Goal: Complete application form

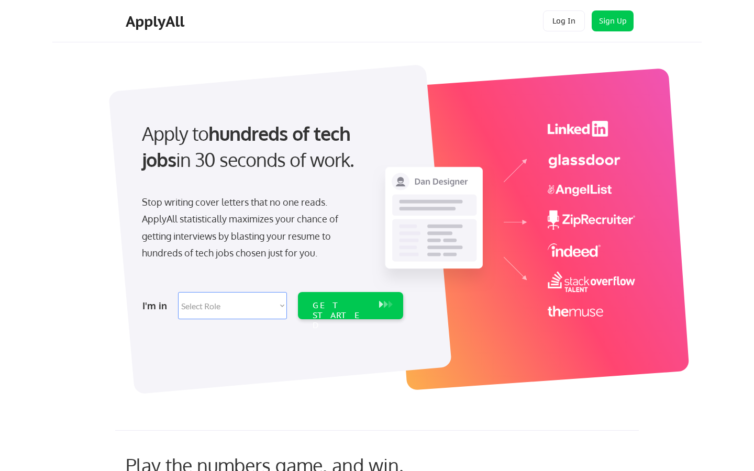
click at [237, 302] on select "Select Role Software Engineering Product Management Customer Success Sales UI/U…" at bounding box center [232, 305] width 109 height 27
select select ""design""
click at [178, 292] on select "Select Role Software Engineering Product Management Customer Success Sales UI/U…" at bounding box center [232, 305] width 109 height 27
select select ""design""
click at [336, 307] on div "GET STARTED" at bounding box center [341, 316] width 56 height 30
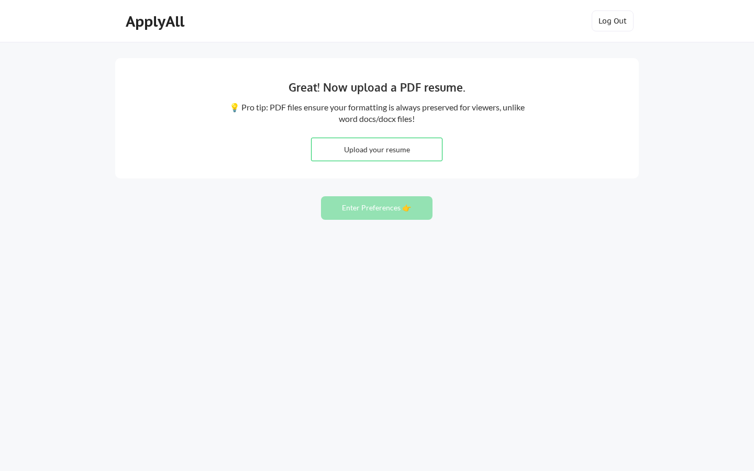
click at [409, 215] on button "Enter Preferences 👉" at bounding box center [377, 208] width 112 height 24
click at [359, 155] on input "file" at bounding box center [377, 149] width 130 height 23
type input "C:\fakepath\Cristina_Pascua_Resume.pdf"
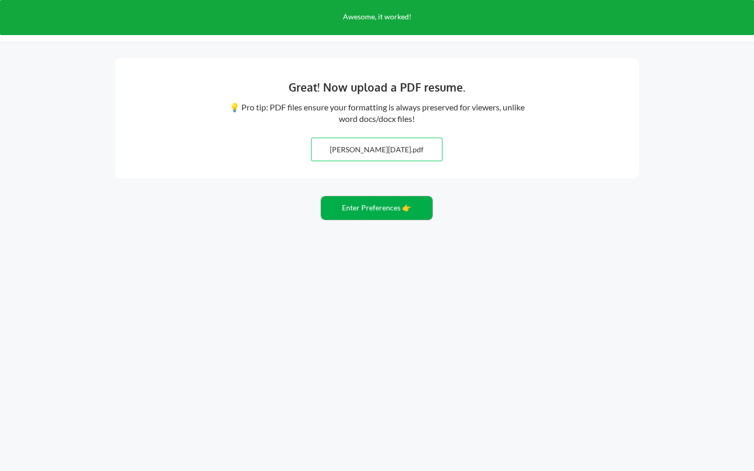
click at [368, 207] on button "Enter Preferences 👉" at bounding box center [377, 208] width 112 height 24
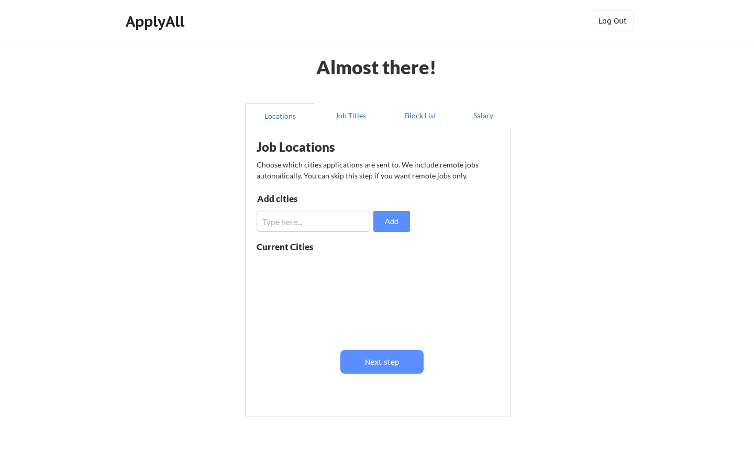
click at [331, 220] on input "input" at bounding box center [314, 221] width 114 height 21
type input "D"
type input "Washington, D.C"
click at [398, 226] on button "Add" at bounding box center [391, 221] width 37 height 21
click at [322, 225] on input "input" at bounding box center [314, 221] width 114 height 21
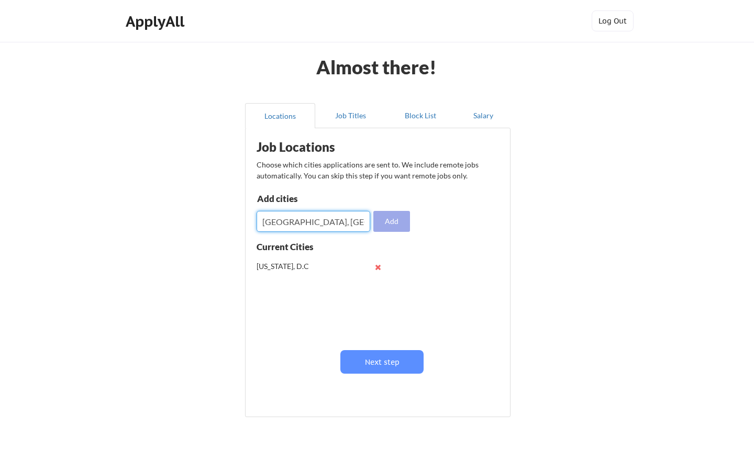
type input "[GEOGRAPHIC_DATA], [GEOGRAPHIC_DATA]"
click at [394, 223] on button "Add" at bounding box center [391, 221] width 37 height 21
click at [313, 223] on input "input" at bounding box center [314, 221] width 114 height 21
type input "A"
type input "[GEOGRAPHIC_DATA], [GEOGRAPHIC_DATA]"
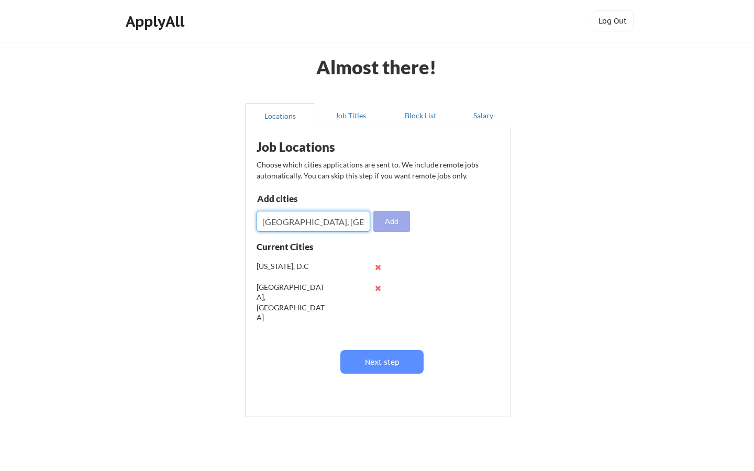
click at [391, 220] on button "Add" at bounding box center [391, 221] width 37 height 21
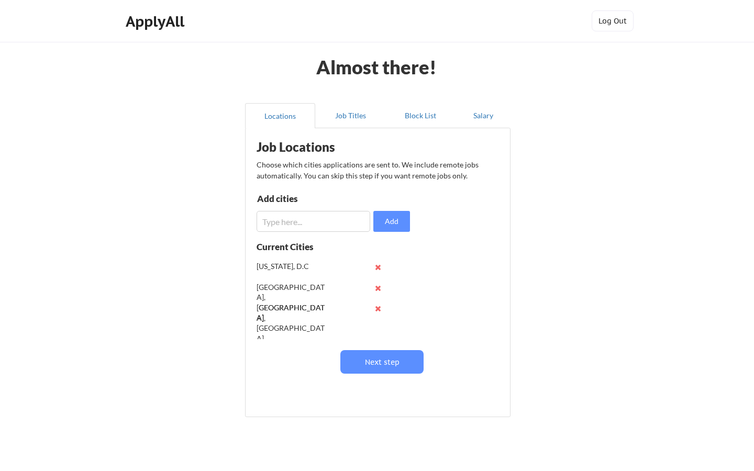
click at [302, 221] on input "input" at bounding box center [314, 221] width 114 height 21
type input "[US_STATE][GEOGRAPHIC_DATA], [GEOGRAPHIC_DATA]"
click at [392, 225] on button "Add" at bounding box center [391, 221] width 37 height 21
click at [323, 224] on input "input" at bounding box center [314, 221] width 114 height 21
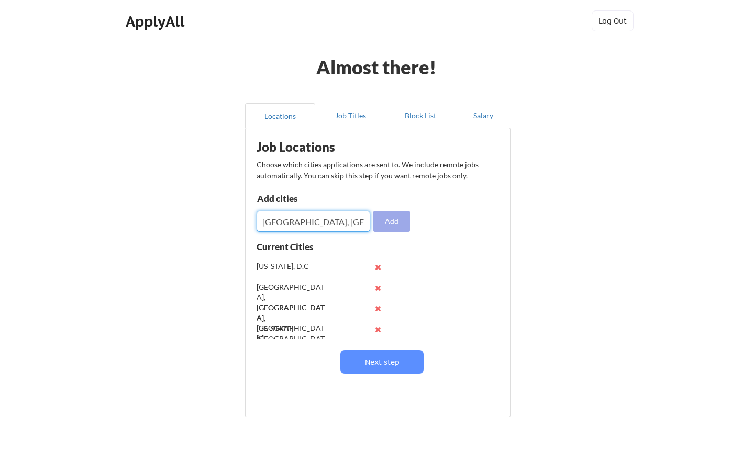
type input "[GEOGRAPHIC_DATA], [GEOGRAPHIC_DATA]"
click at [406, 221] on button "Add" at bounding box center [391, 221] width 37 height 21
click at [315, 216] on input "input" at bounding box center [314, 221] width 114 height 21
type input "[GEOGRAPHIC_DATA], [GEOGRAPHIC_DATA]"
click at [387, 221] on button "Add" at bounding box center [391, 221] width 37 height 21
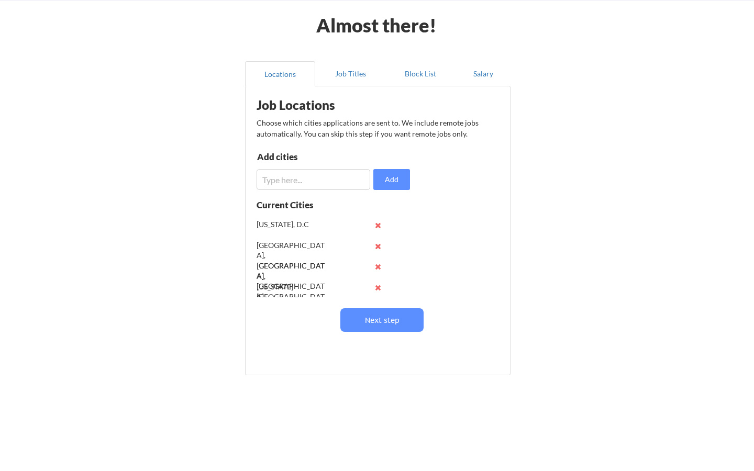
click at [288, 186] on input "input" at bounding box center [314, 179] width 114 height 21
click at [363, 321] on button "Next step" at bounding box center [381, 320] width 83 height 24
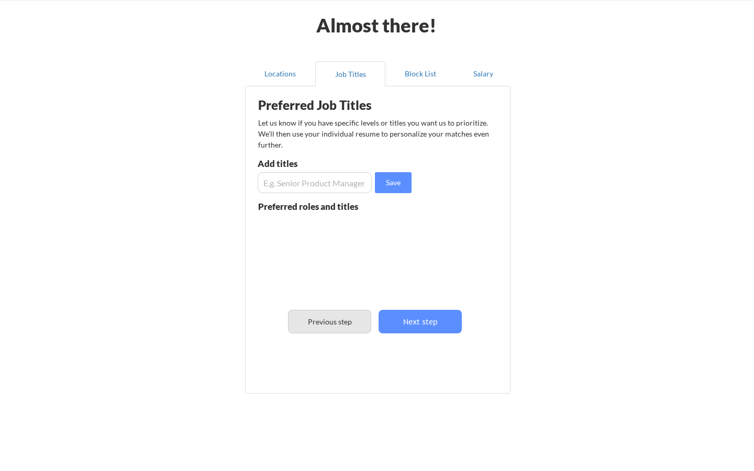
click at [337, 327] on button "Previous step" at bounding box center [329, 322] width 83 height 24
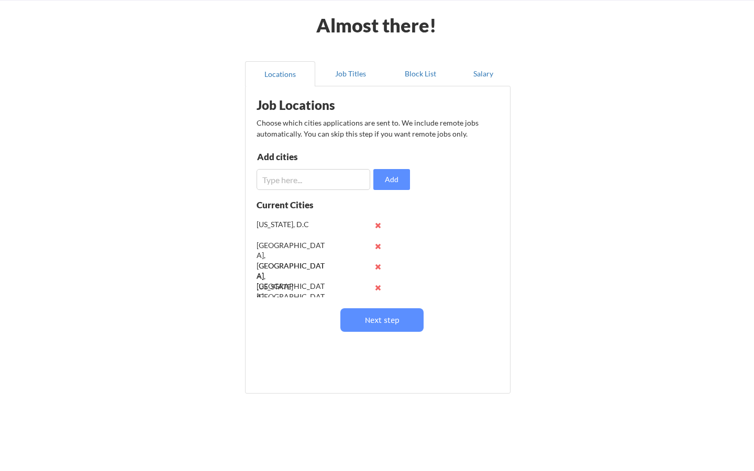
click at [301, 186] on input "input" at bounding box center [314, 179] width 114 height 21
click at [276, 182] on input "input" at bounding box center [314, 179] width 114 height 21
click at [279, 182] on input "input" at bounding box center [314, 179] width 114 height 21
click at [315, 175] on input "input" at bounding box center [314, 179] width 114 height 21
type input "[GEOGRAPHIC_DATA], [GEOGRAPHIC_DATA]"
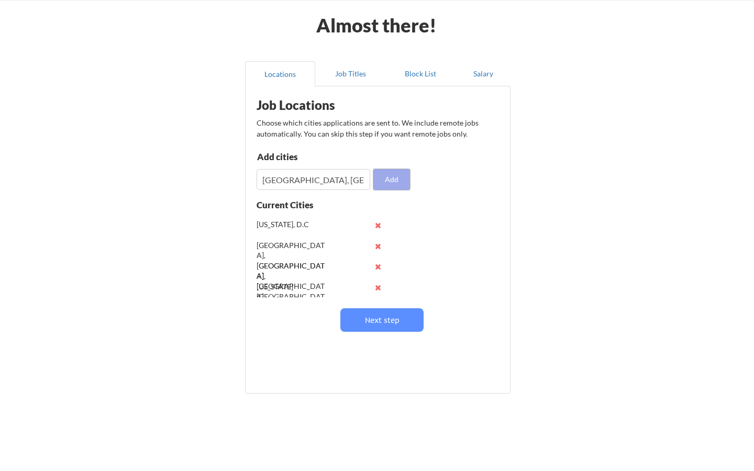
click at [392, 175] on button "Add" at bounding box center [391, 179] width 37 height 21
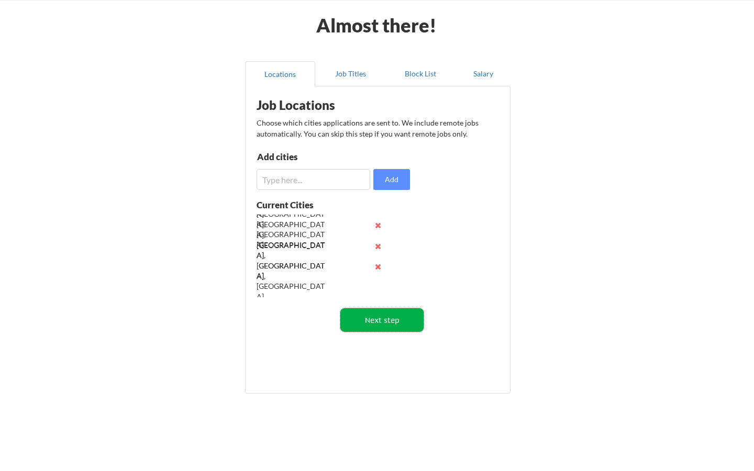
click at [372, 314] on button "Next step" at bounding box center [381, 320] width 83 height 24
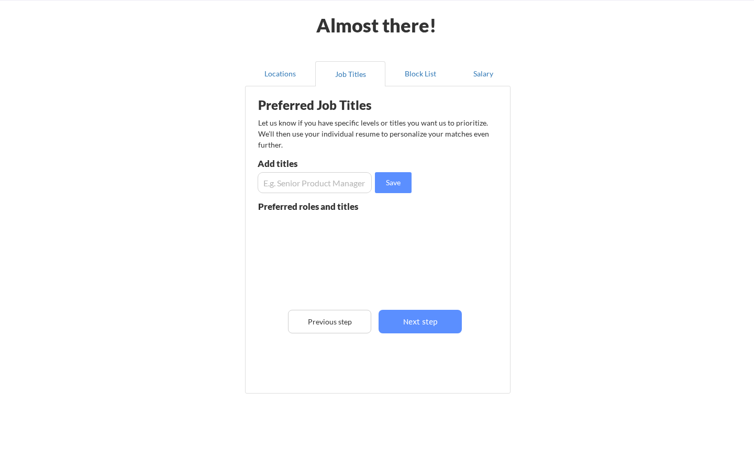
click at [318, 179] on input "input" at bounding box center [315, 182] width 114 height 21
type input "P"
type input "UX Designer"
click at [384, 178] on button "Save" at bounding box center [393, 182] width 37 height 21
click at [329, 193] on input "input" at bounding box center [315, 182] width 114 height 21
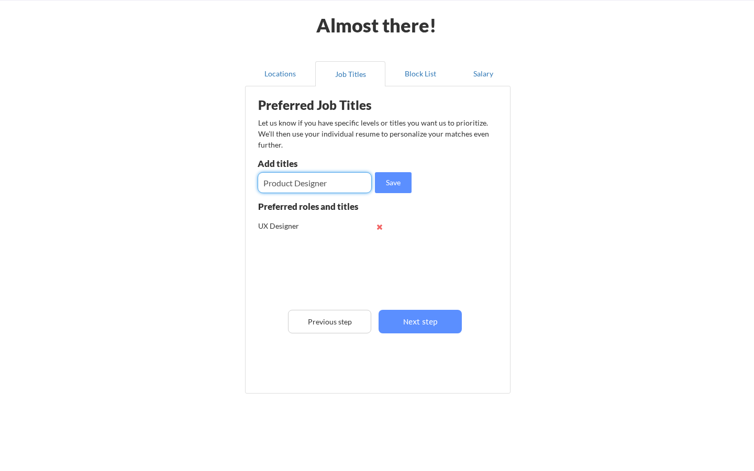
type input "Product Designer"
click at [390, 185] on button "Save" at bounding box center [393, 182] width 37 height 21
click at [309, 185] on input "input" at bounding box center [315, 182] width 114 height 21
type input "UX Researcher"
click at [396, 177] on button "Save" at bounding box center [393, 182] width 37 height 21
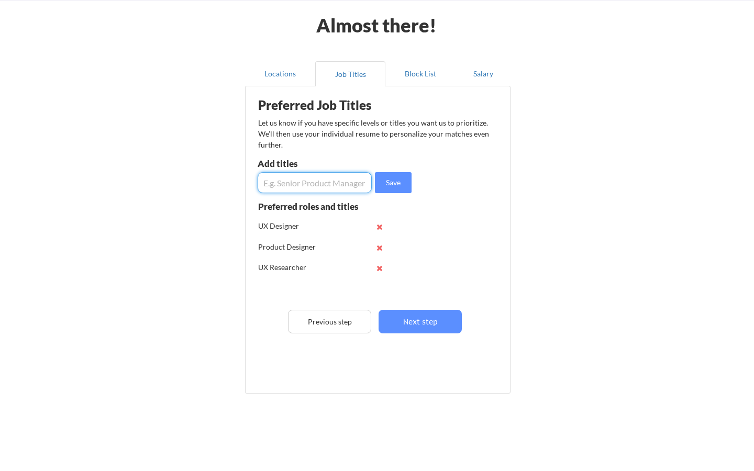
click at [296, 177] on input "input" at bounding box center [315, 182] width 114 height 21
type input "U"
type input "UX/UI Designer"
click at [381, 183] on button "Save" at bounding box center [393, 182] width 37 height 21
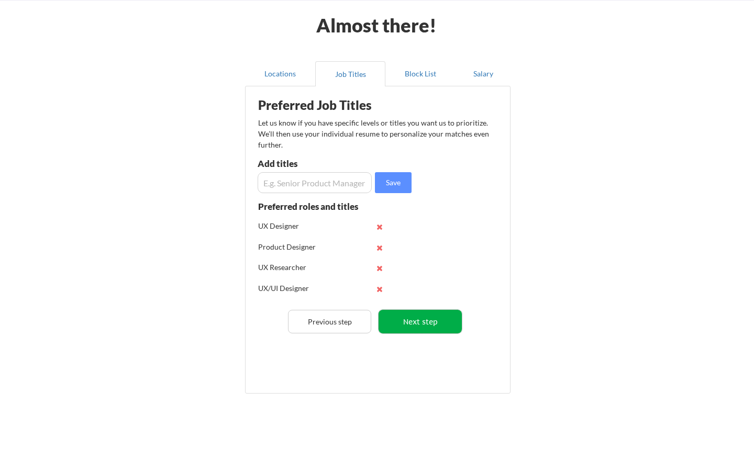
click at [416, 319] on button "Next step" at bounding box center [420, 322] width 83 height 24
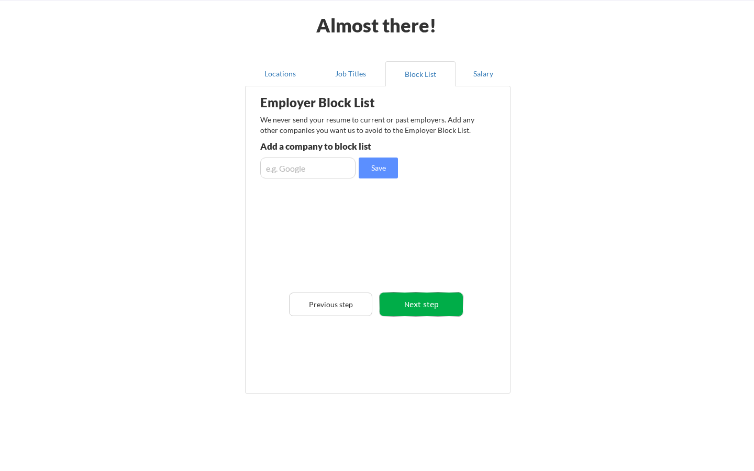
click at [417, 312] on button "Next step" at bounding box center [421, 305] width 83 height 24
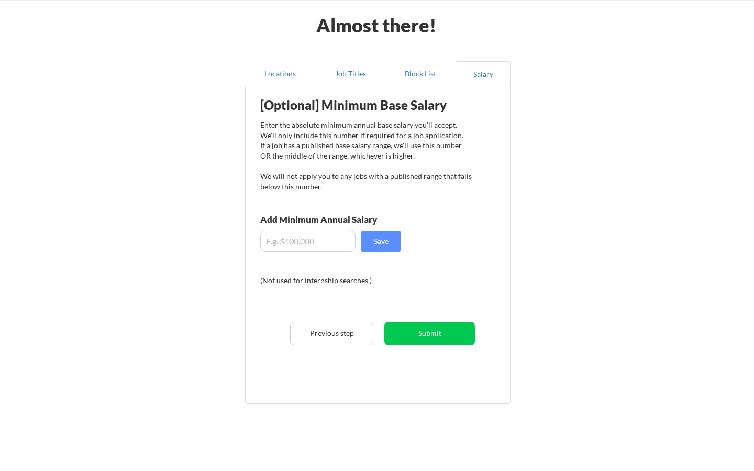
click at [325, 243] on input "input" at bounding box center [307, 241] width 95 height 21
type input "$4"
click at [325, 243] on input "input" at bounding box center [307, 241] width 95 height 21
click at [279, 242] on input "input" at bounding box center [307, 241] width 95 height 21
type input "$."
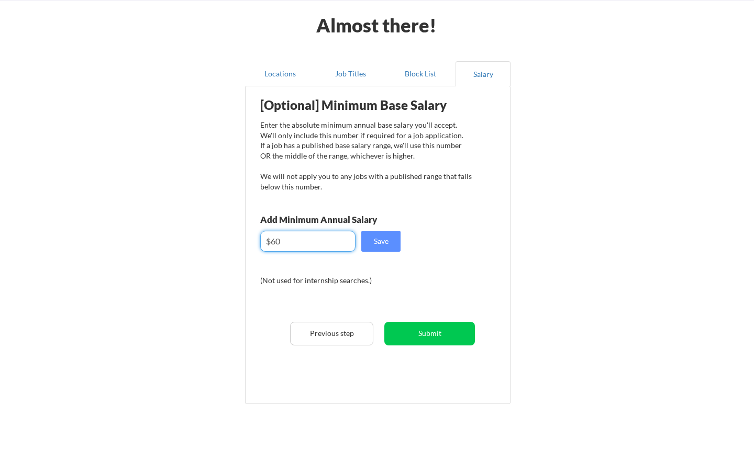
type input "$6"
type input "$55,000"
click at [383, 236] on button "Save" at bounding box center [380, 241] width 39 height 21
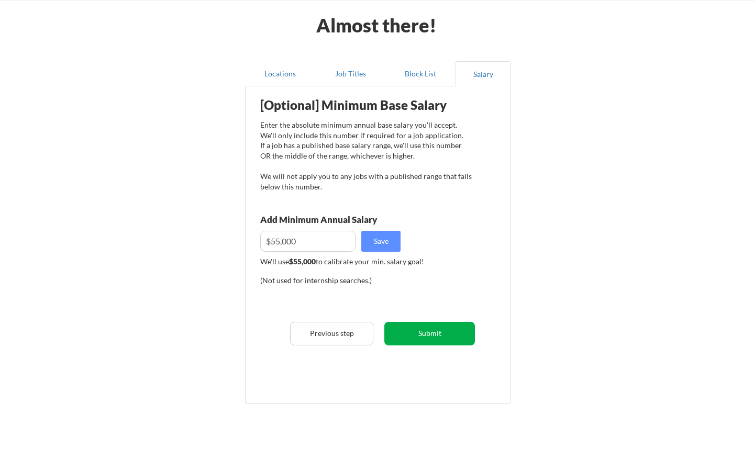
click at [417, 338] on button "Submit" at bounding box center [429, 334] width 91 height 24
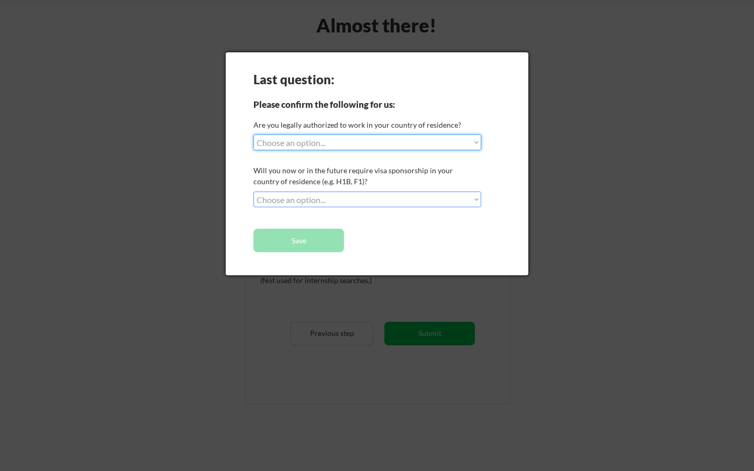
click at [299, 143] on select "Choose an option... Yes, I am a US Citizen Yes, I am a Canadian Citizen Yes, I …" at bounding box center [367, 143] width 228 height 16
select select ""yes__i_am_a_us_citizen""
click at [253, 135] on select "Choose an option... Yes, I am a US Citizen Yes, I am a Canadian Citizen Yes, I …" at bounding box center [367, 143] width 228 height 16
click at [304, 197] on select "Choose an option... No, I will not need sponsorship Yes, I will need sponsorship" at bounding box center [367, 200] width 228 height 16
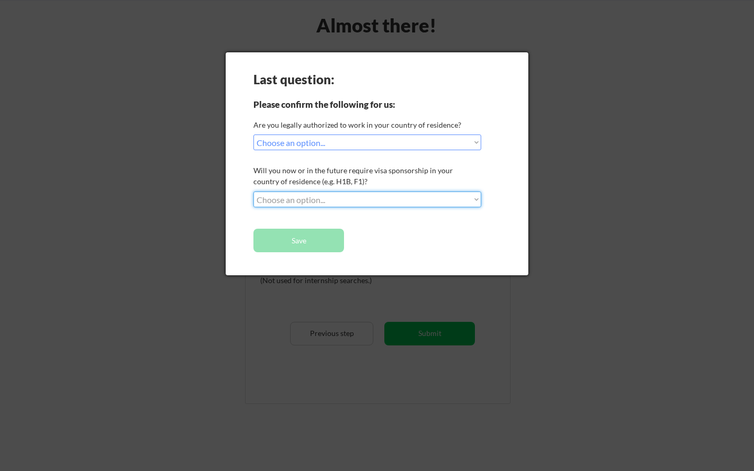
select select ""no__i_will_not_need_sponsorship""
click at [253, 192] on select "Choose an option... No, I will not need sponsorship Yes, I will need sponsorship" at bounding box center [367, 200] width 228 height 16
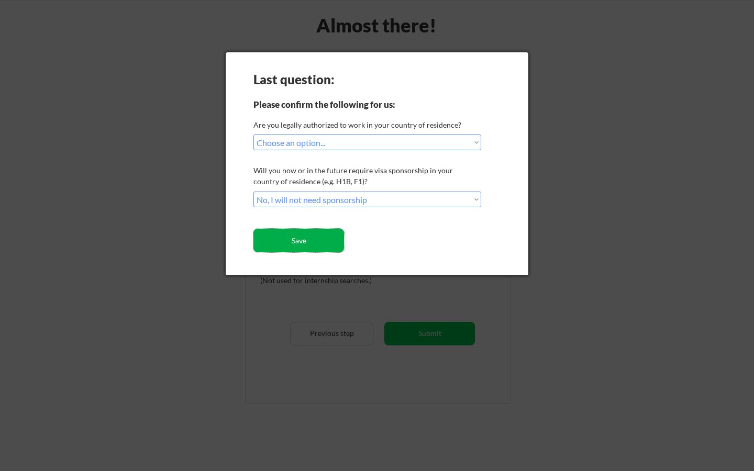
click at [308, 239] on button "Save" at bounding box center [298, 241] width 91 height 24
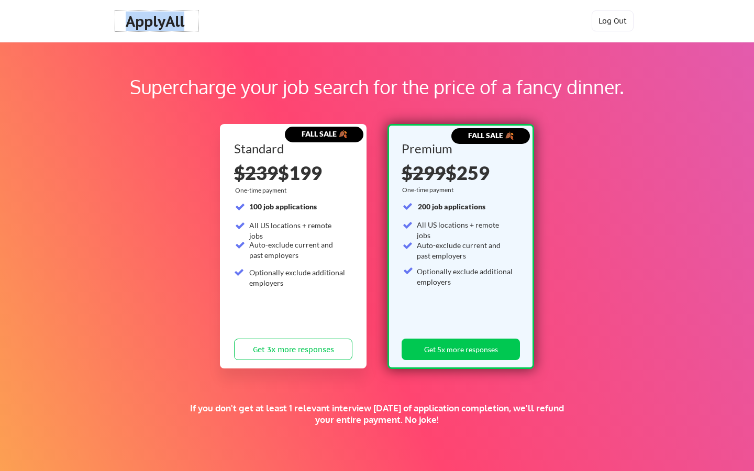
click at [114, 70] on div "Supercharge your job search for the price of a fancy dinner. FALL SALE 🍂 Standa…" at bounding box center [377, 328] width 754 height 572
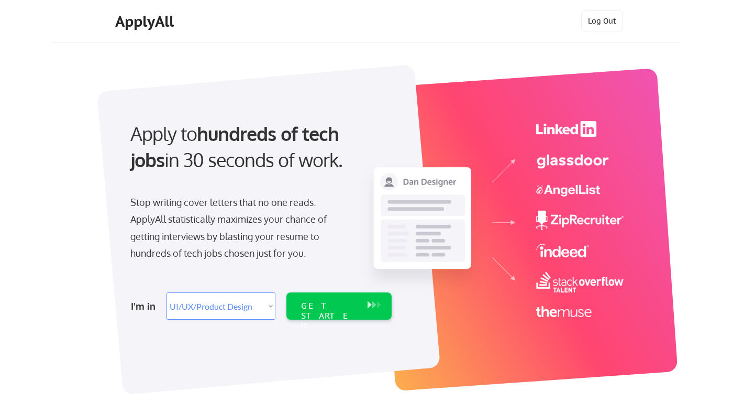
select select ""design""
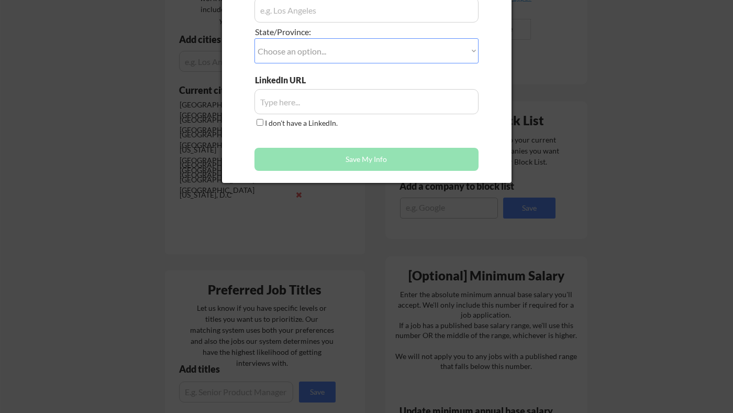
scroll to position [216, 0]
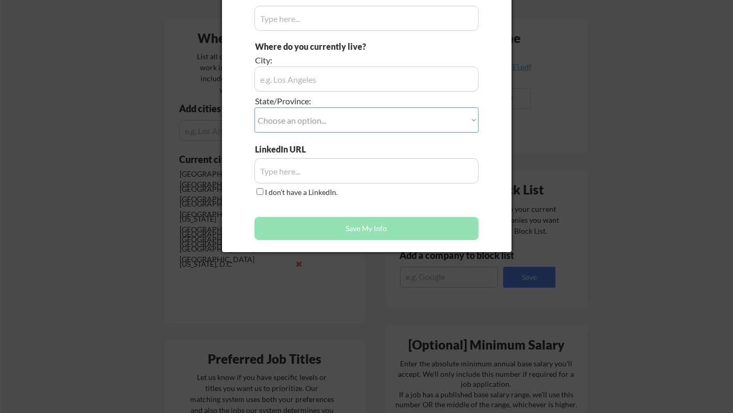
click at [567, 233] on div at bounding box center [366, 206] width 733 height 413
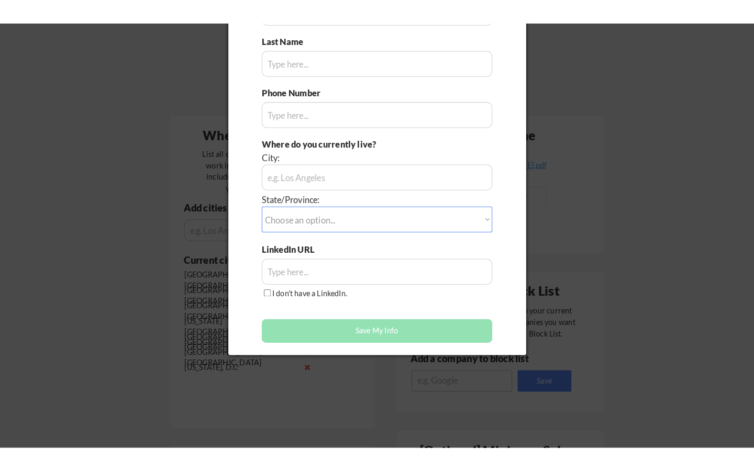
scroll to position [0, 0]
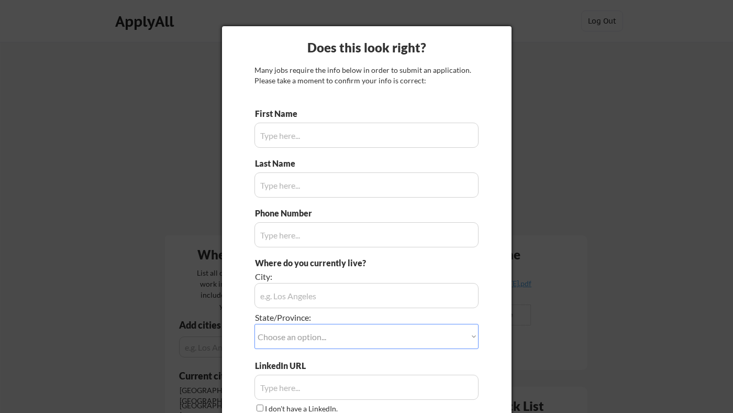
click at [599, 95] on div at bounding box center [366, 206] width 733 height 413
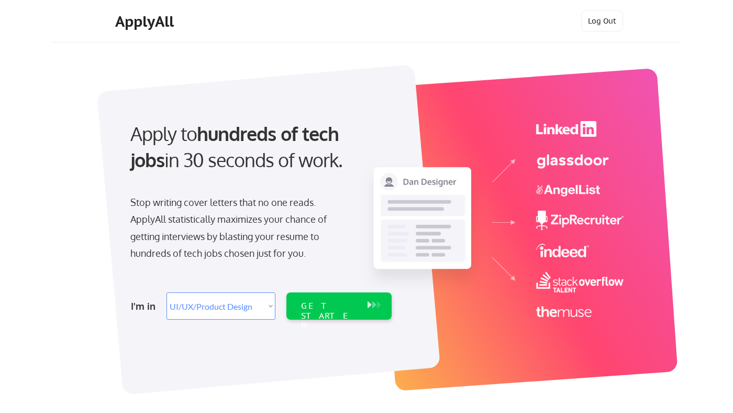
select select ""design""
